Goal: Information Seeking & Learning: Learn about a topic

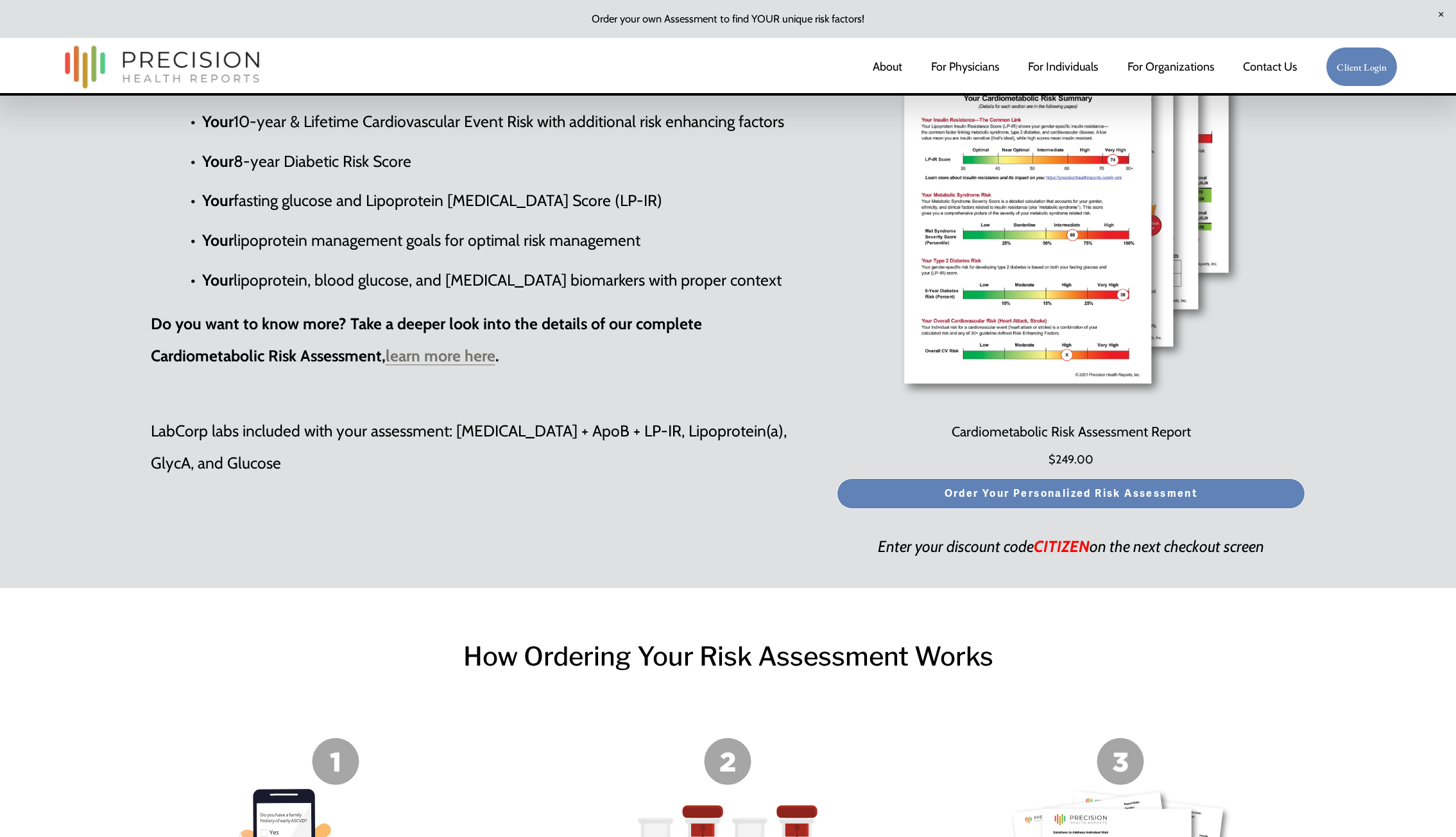
scroll to position [771, 0]
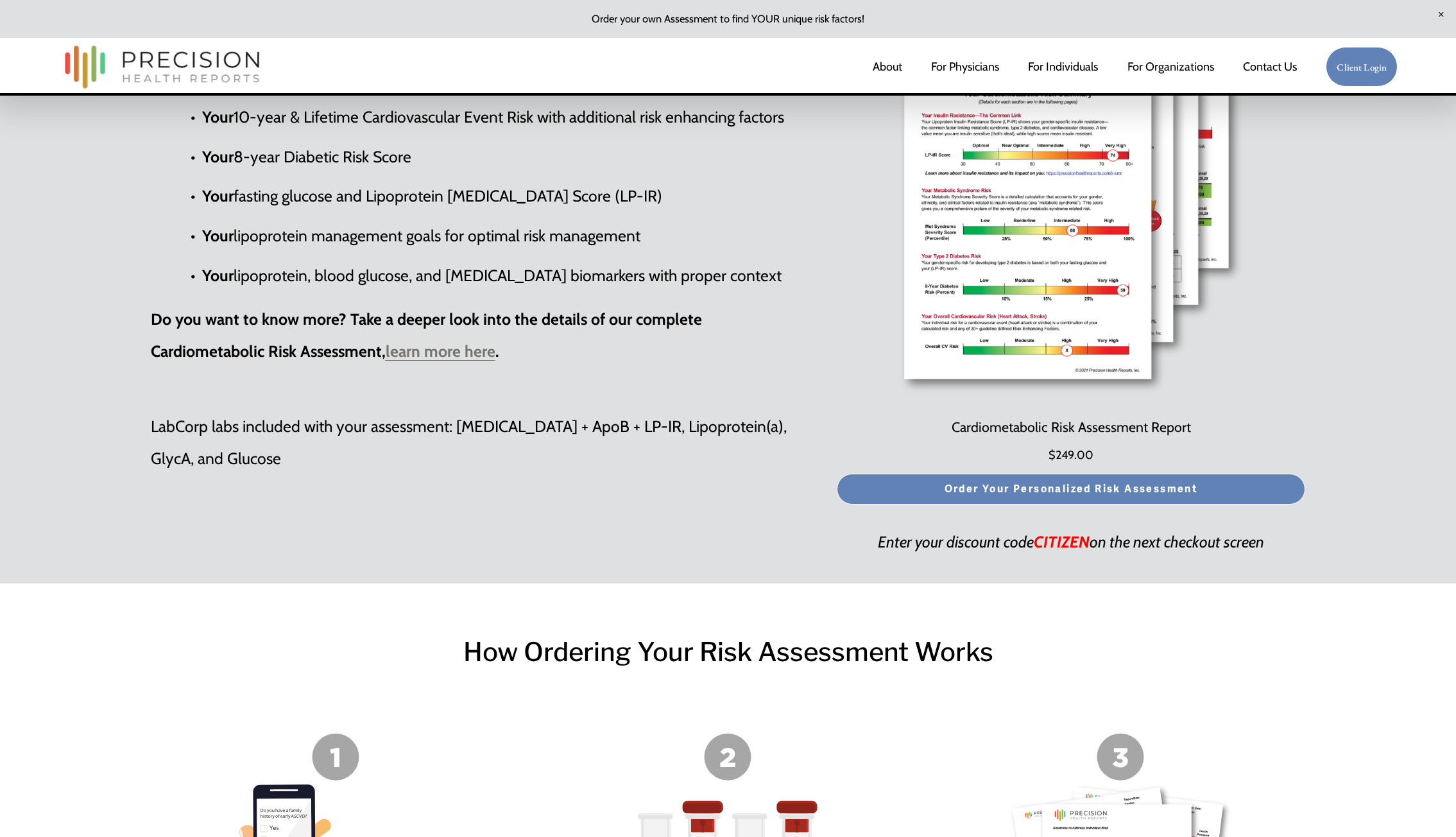
click at [1051, 532] on em "CITIZEN" at bounding box center [1061, 541] width 56 height 19
copy p "CITIZEN"
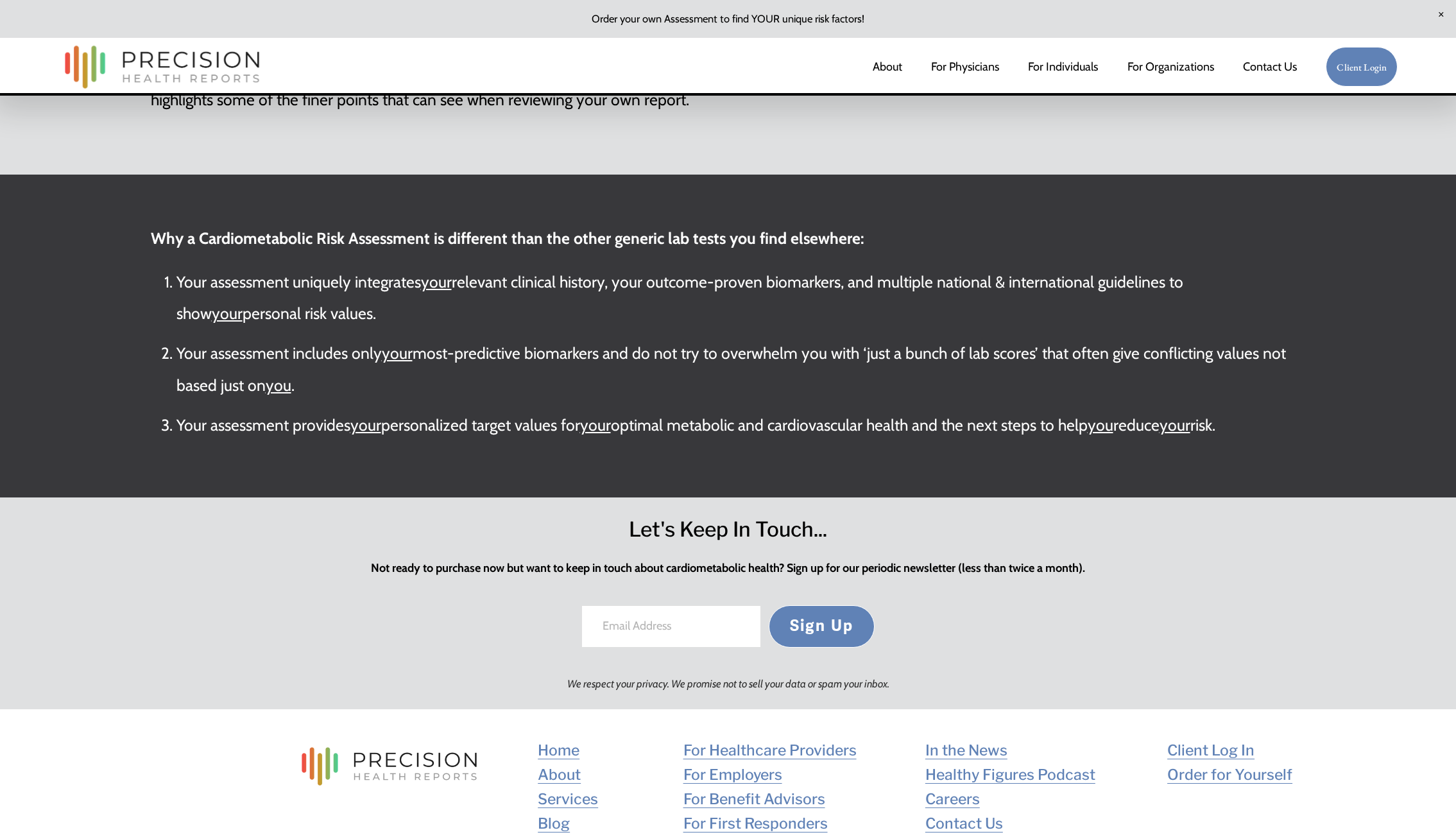
scroll to position [2947, 0]
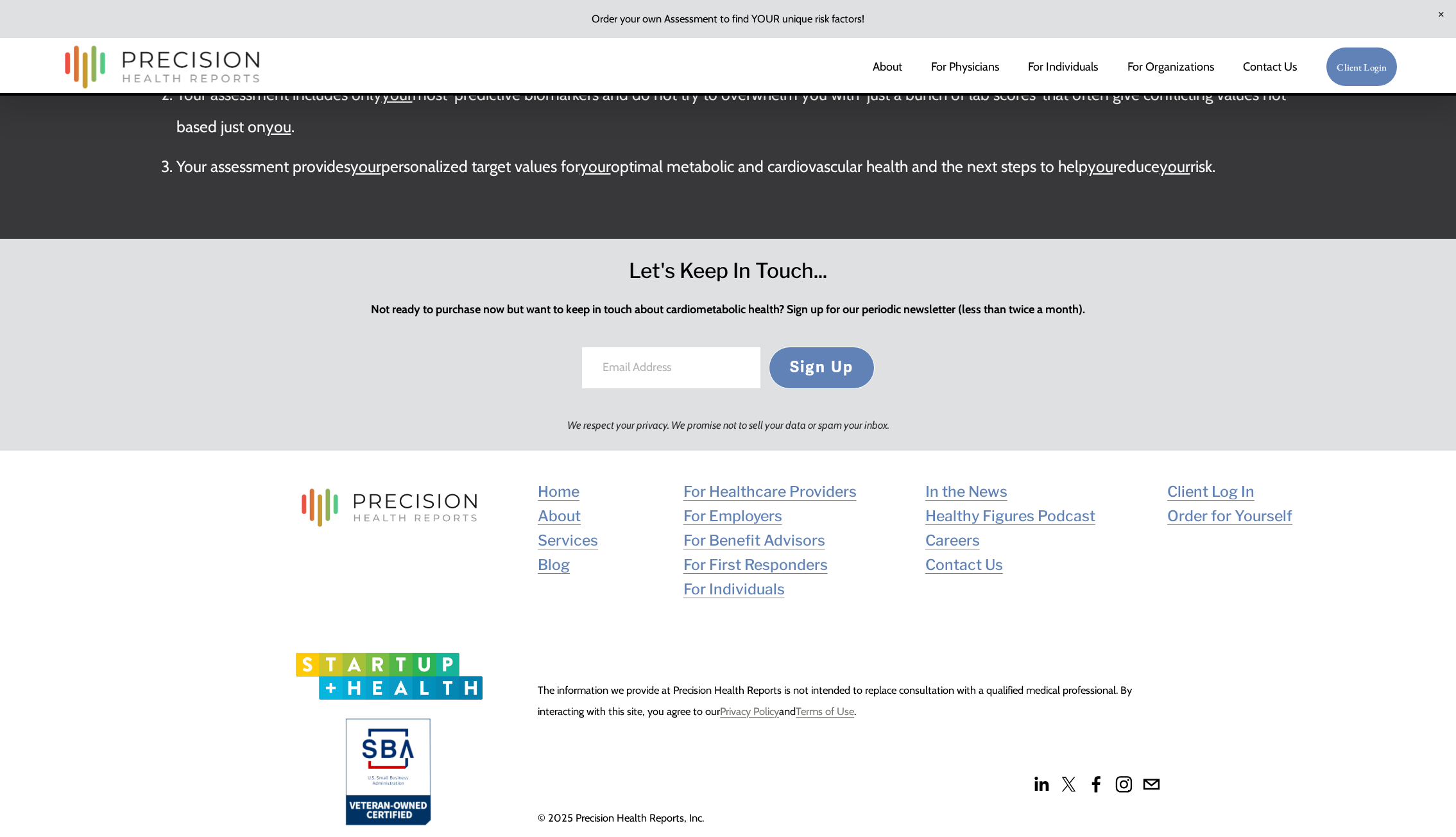
click at [561, 504] on link "About" at bounding box center [559, 516] width 43 height 25
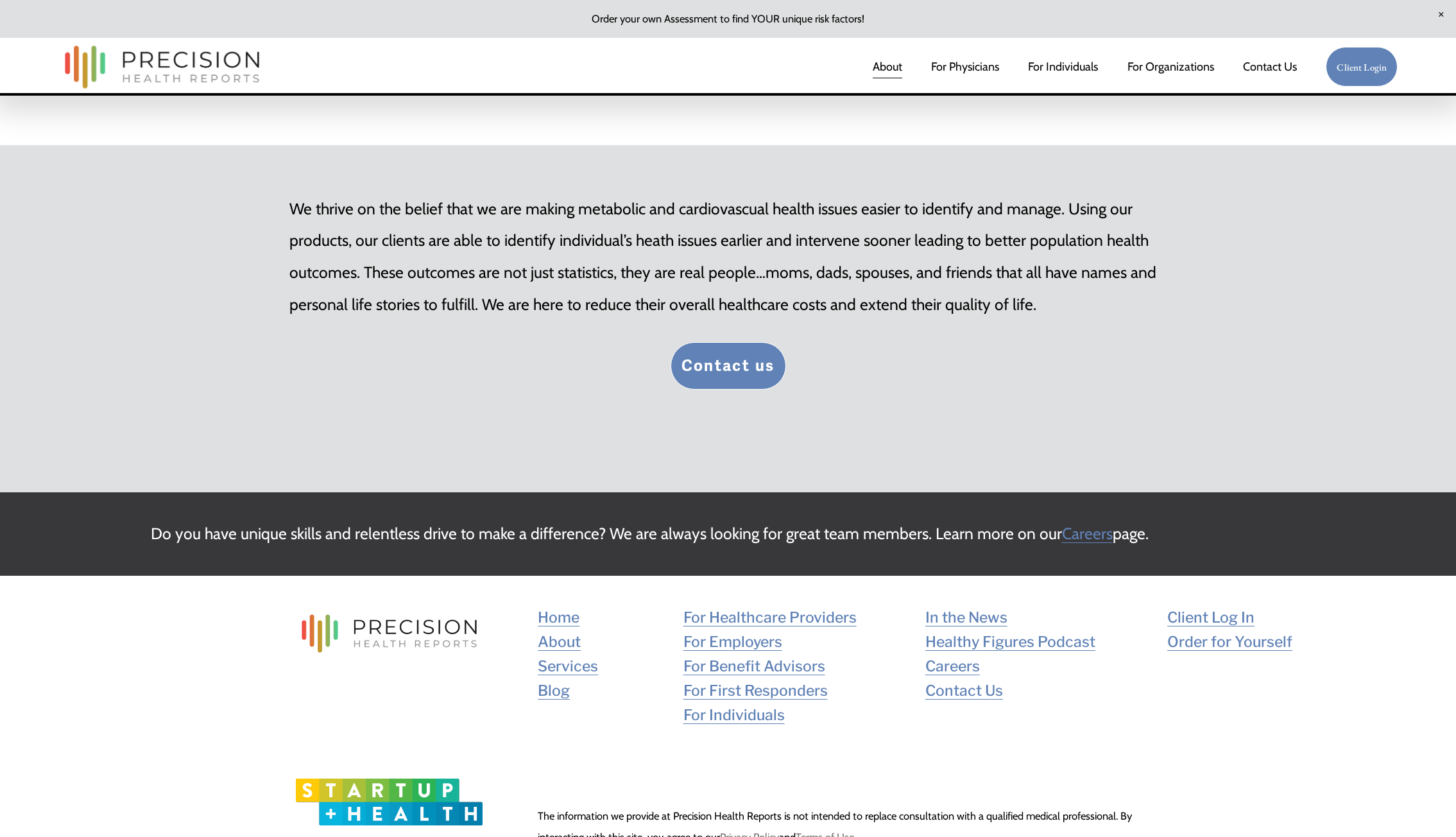
scroll to position [2503, 0]
